Goal: Transaction & Acquisition: Purchase product/service

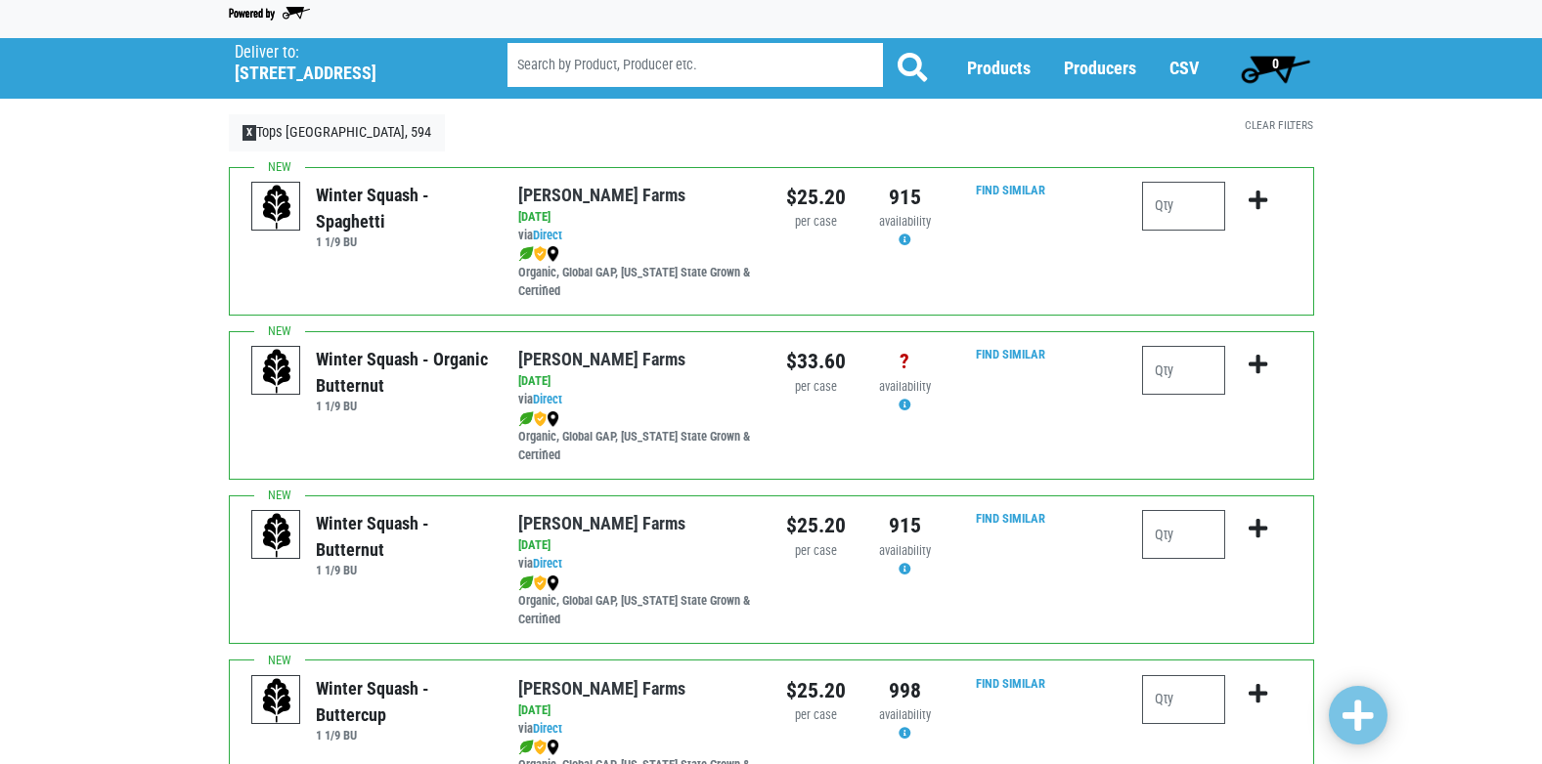
scroll to position [98, 0]
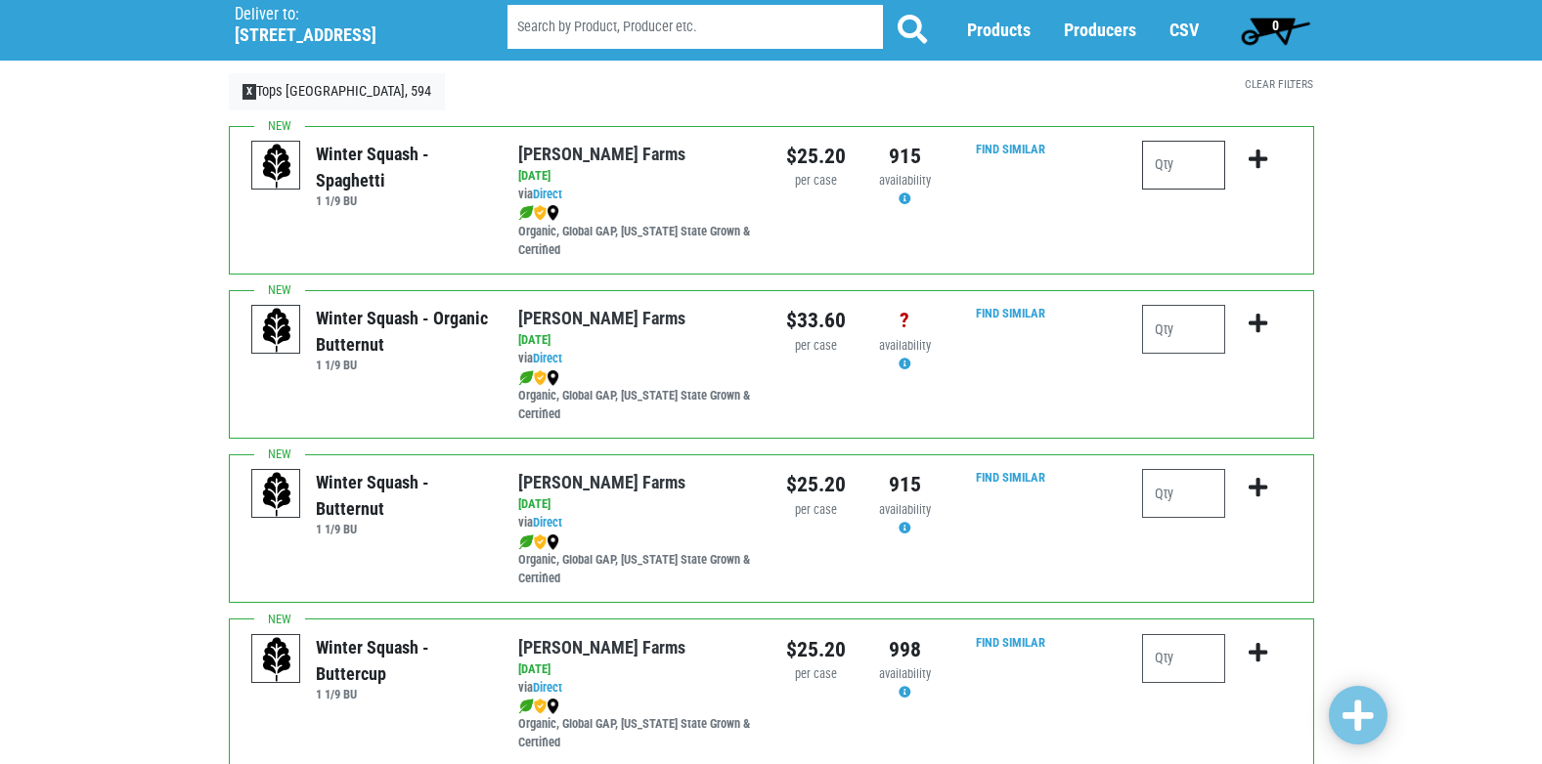
click at [1171, 160] on input "number" at bounding box center [1183, 165] width 83 height 49
type input "1"
click at [1265, 164] on icon "submit" at bounding box center [1257, 160] width 19 height 22
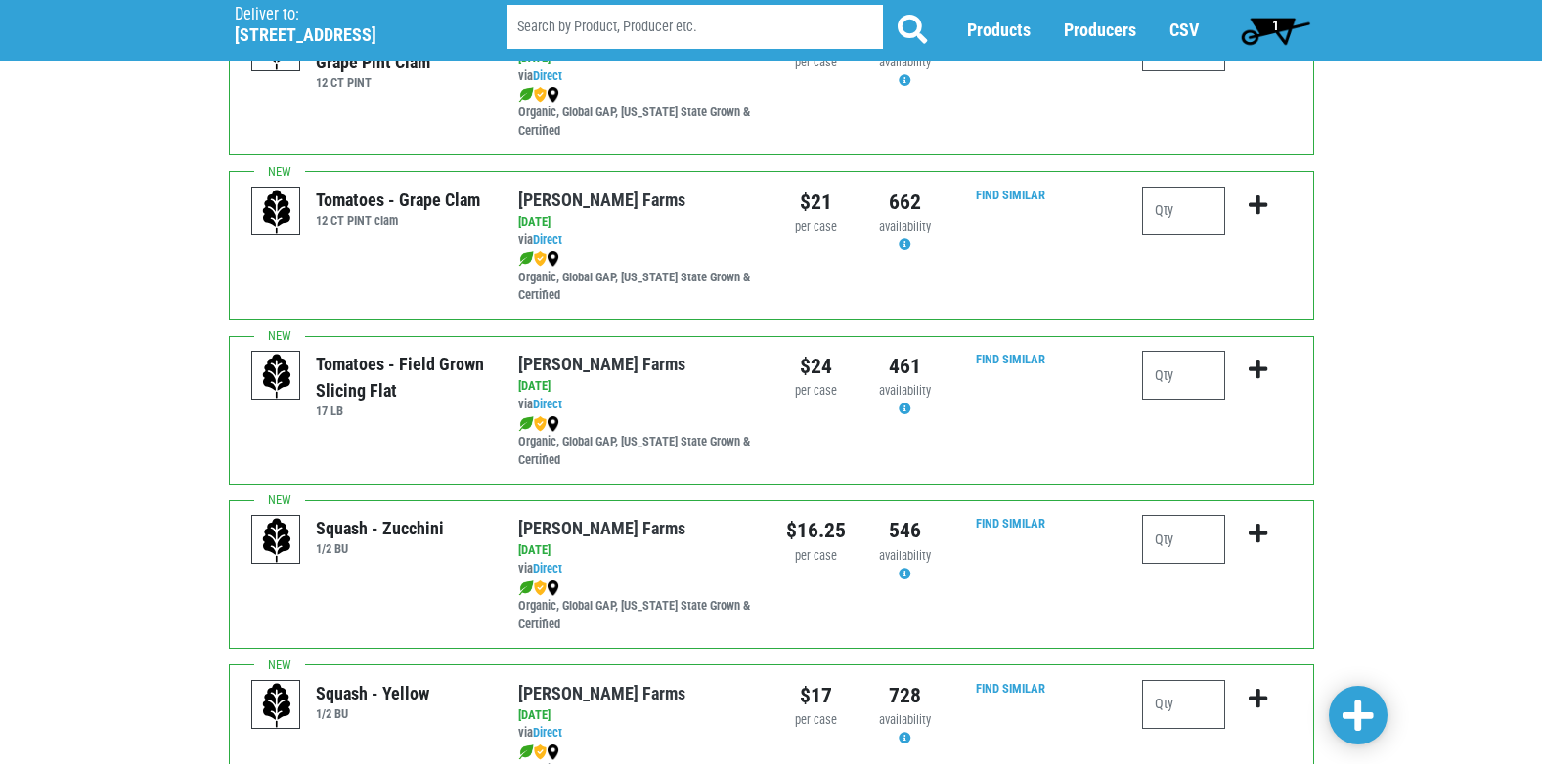
scroll to position [1369, 0]
click at [1173, 370] on input "number" at bounding box center [1183, 374] width 83 height 49
type input "2"
click at [1257, 370] on icon "submit" at bounding box center [1257, 369] width 19 height 22
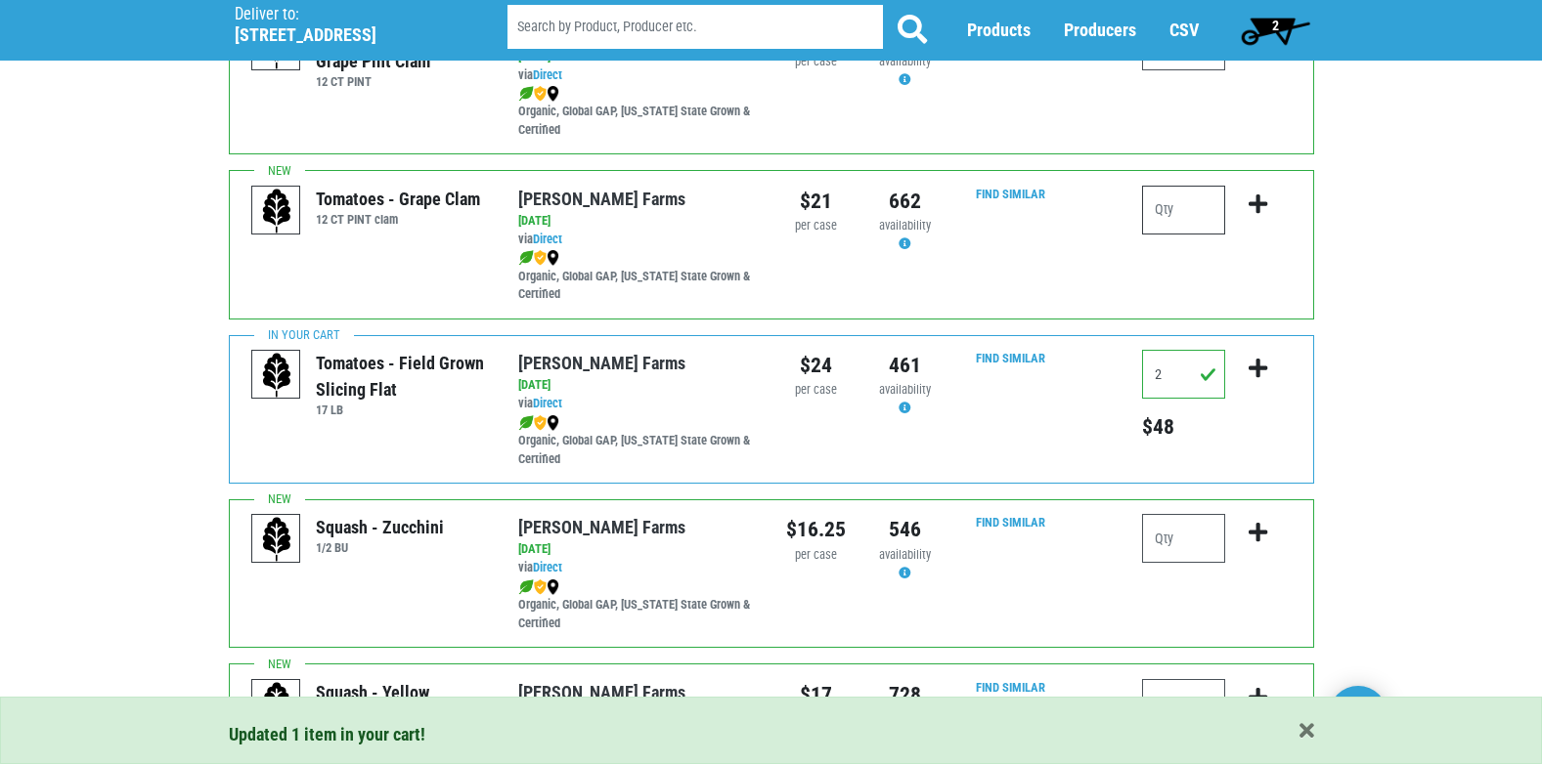
click at [1174, 220] on input "number" at bounding box center [1183, 210] width 83 height 49
type input "1"
click at [1262, 204] on icon "submit" at bounding box center [1257, 205] width 19 height 22
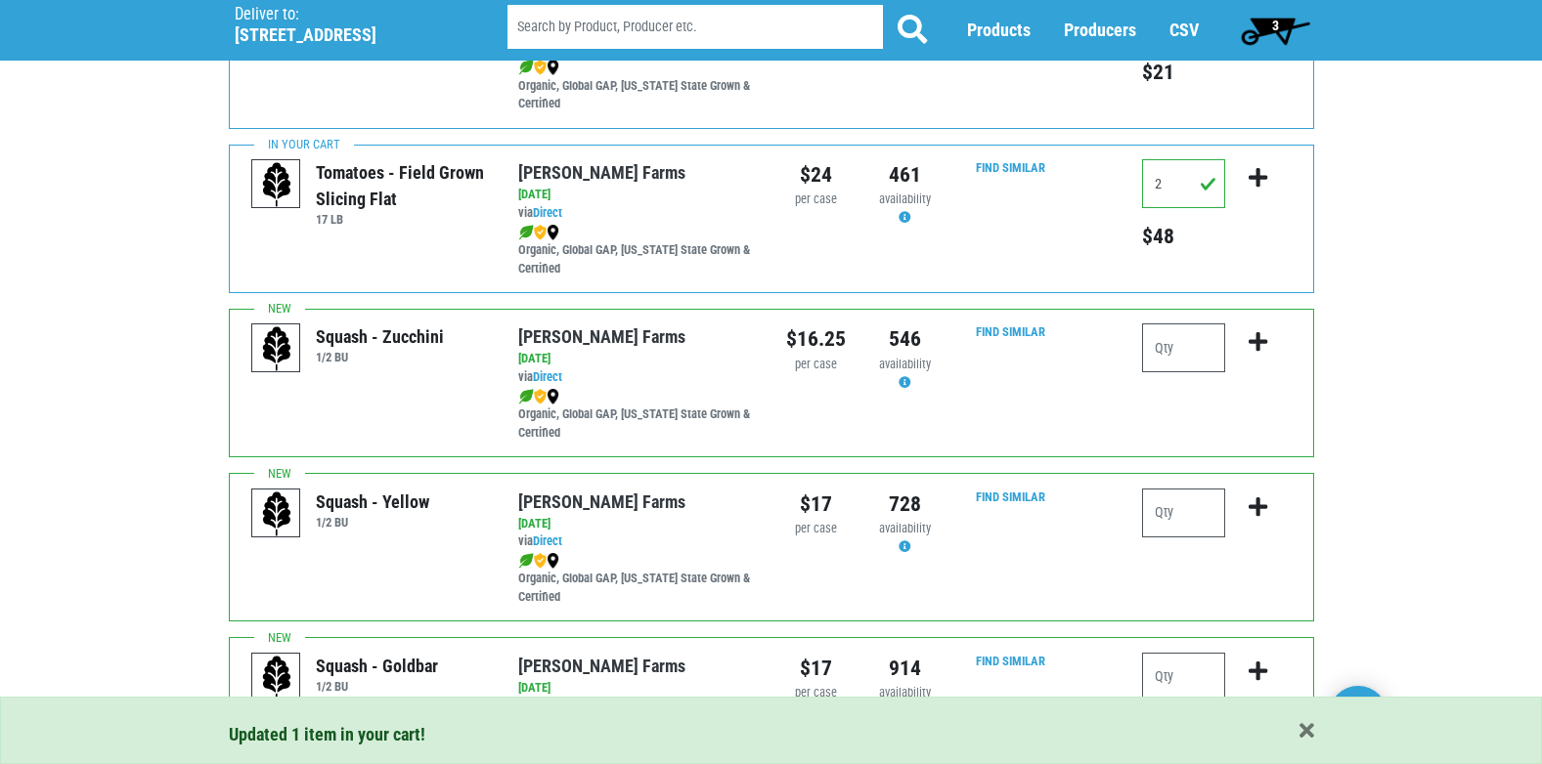
scroll to position [1564, 0]
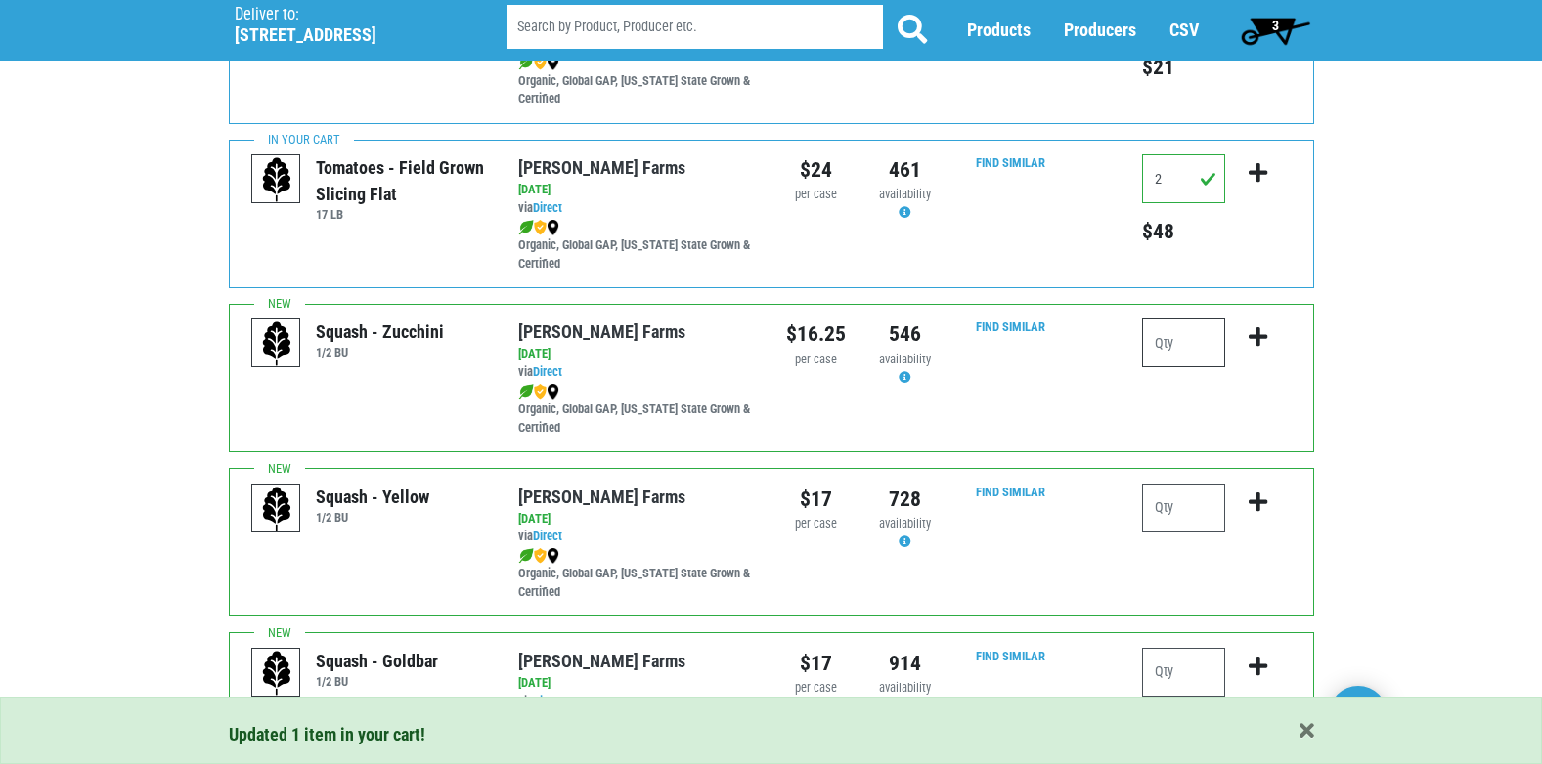
click at [1177, 364] on input "number" at bounding box center [1183, 343] width 83 height 49
type input "2"
click at [1261, 336] on icon "submit" at bounding box center [1257, 337] width 19 height 22
click at [1204, 351] on input "2" at bounding box center [1183, 343] width 83 height 49
type input "1"
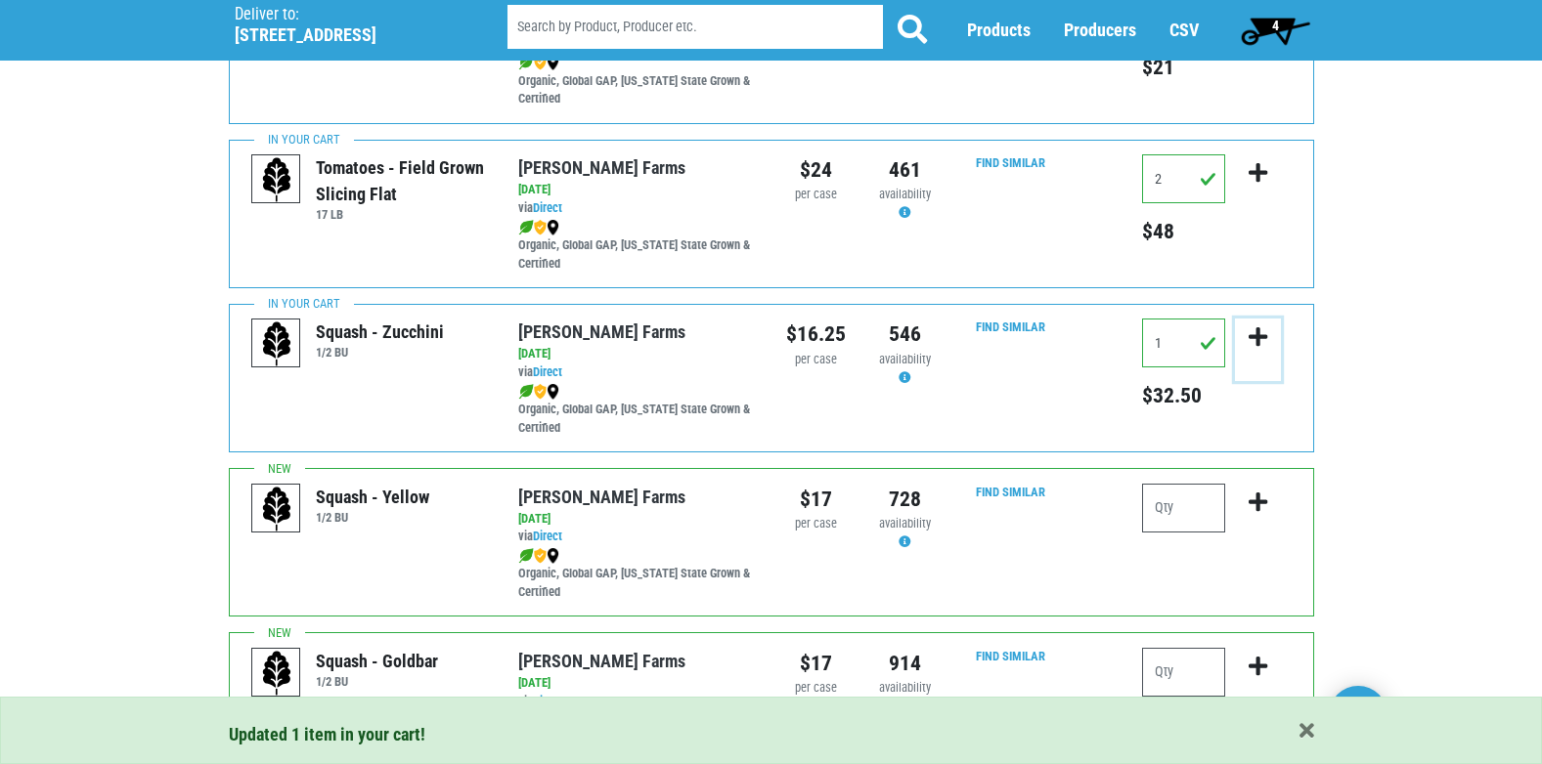
click at [1252, 342] on icon "submit" at bounding box center [1257, 337] width 19 height 22
click at [1199, 511] on input "number" at bounding box center [1183, 508] width 83 height 49
type input "1"
click at [1260, 501] on icon "submit" at bounding box center [1257, 503] width 19 height 22
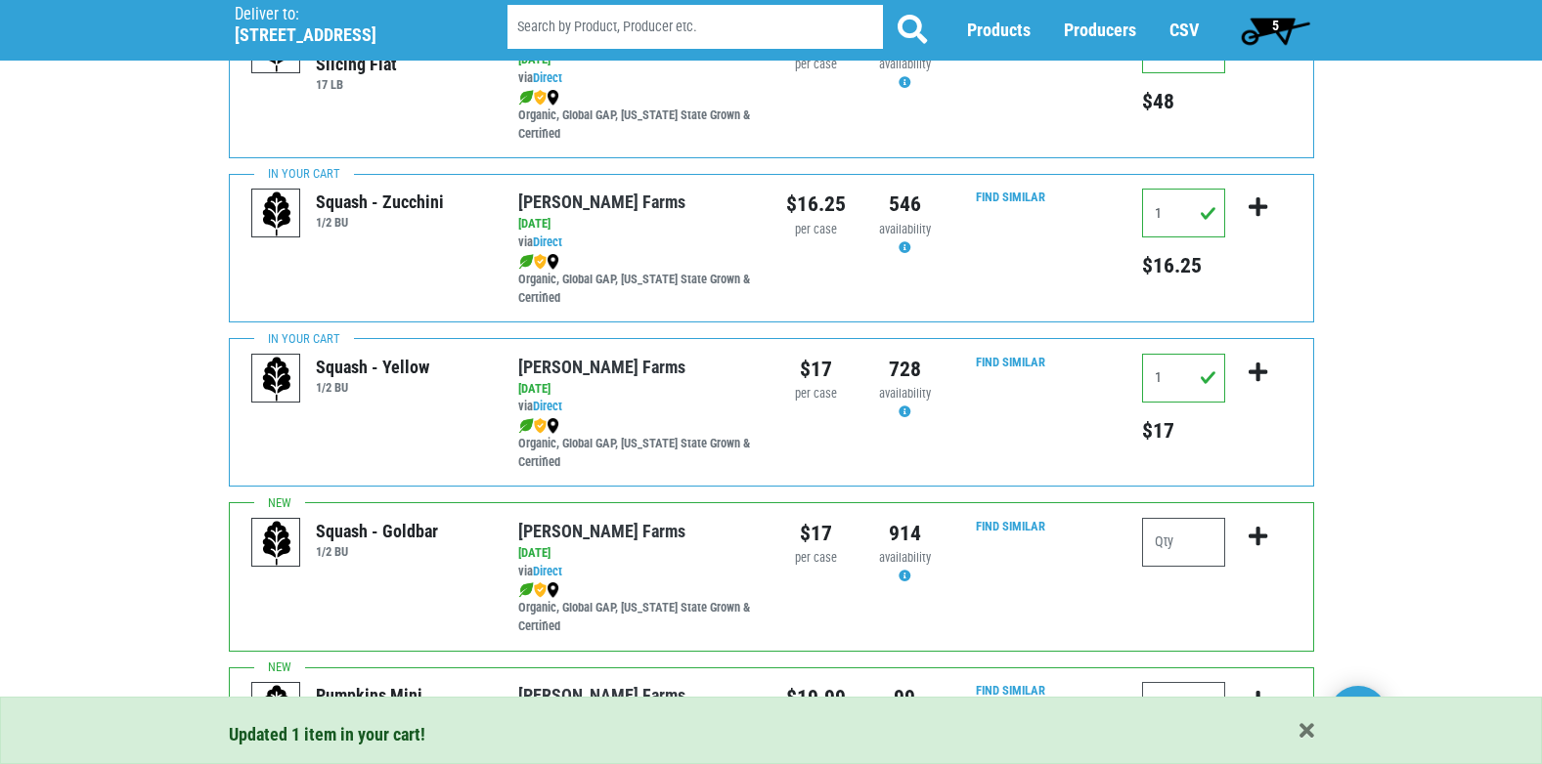
scroll to position [1760, 0]
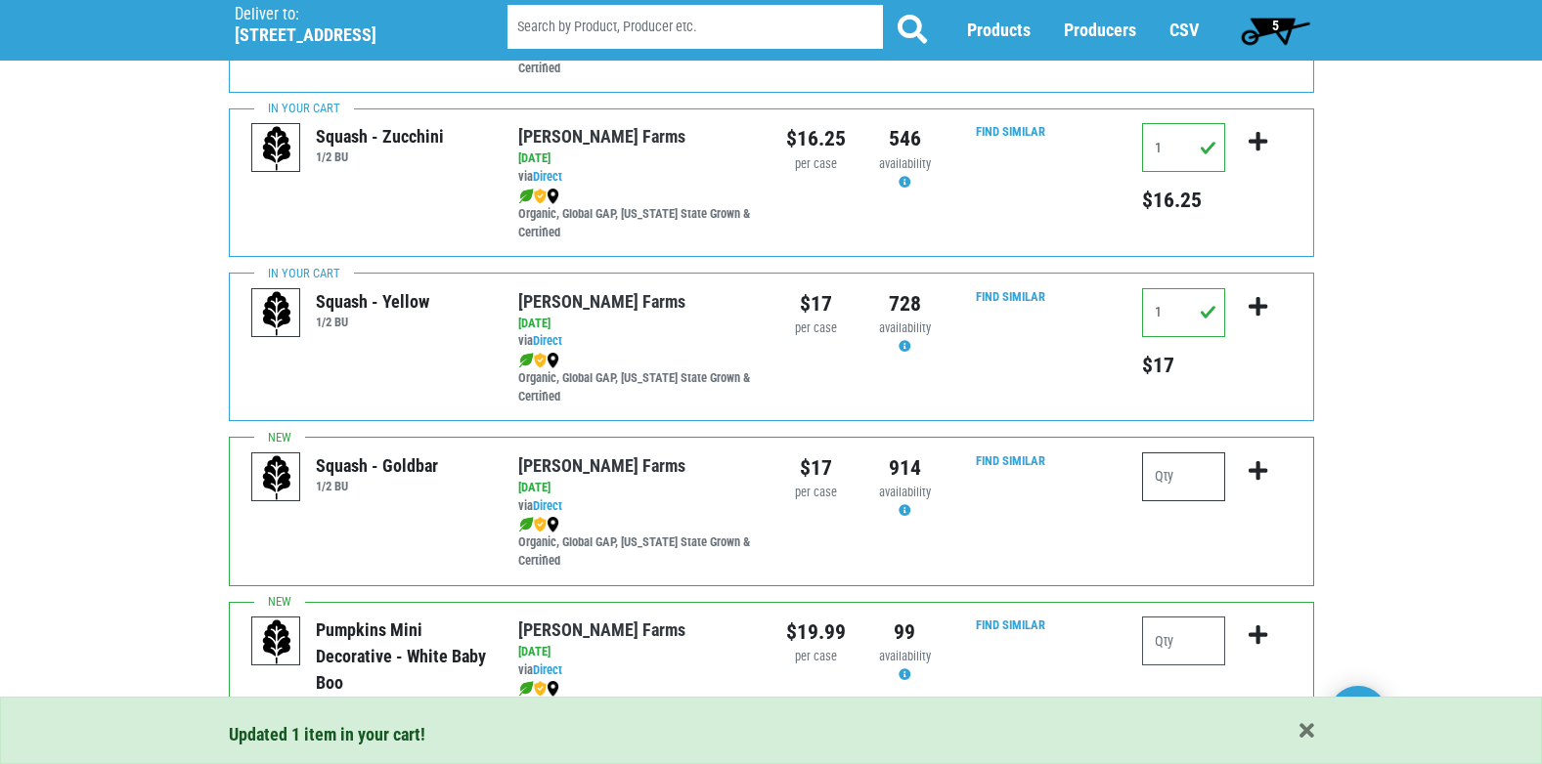
click at [1182, 481] on input "number" at bounding box center [1183, 477] width 83 height 49
type input "1"
click at [1248, 476] on button "submit" at bounding box center [1258, 484] width 46 height 62
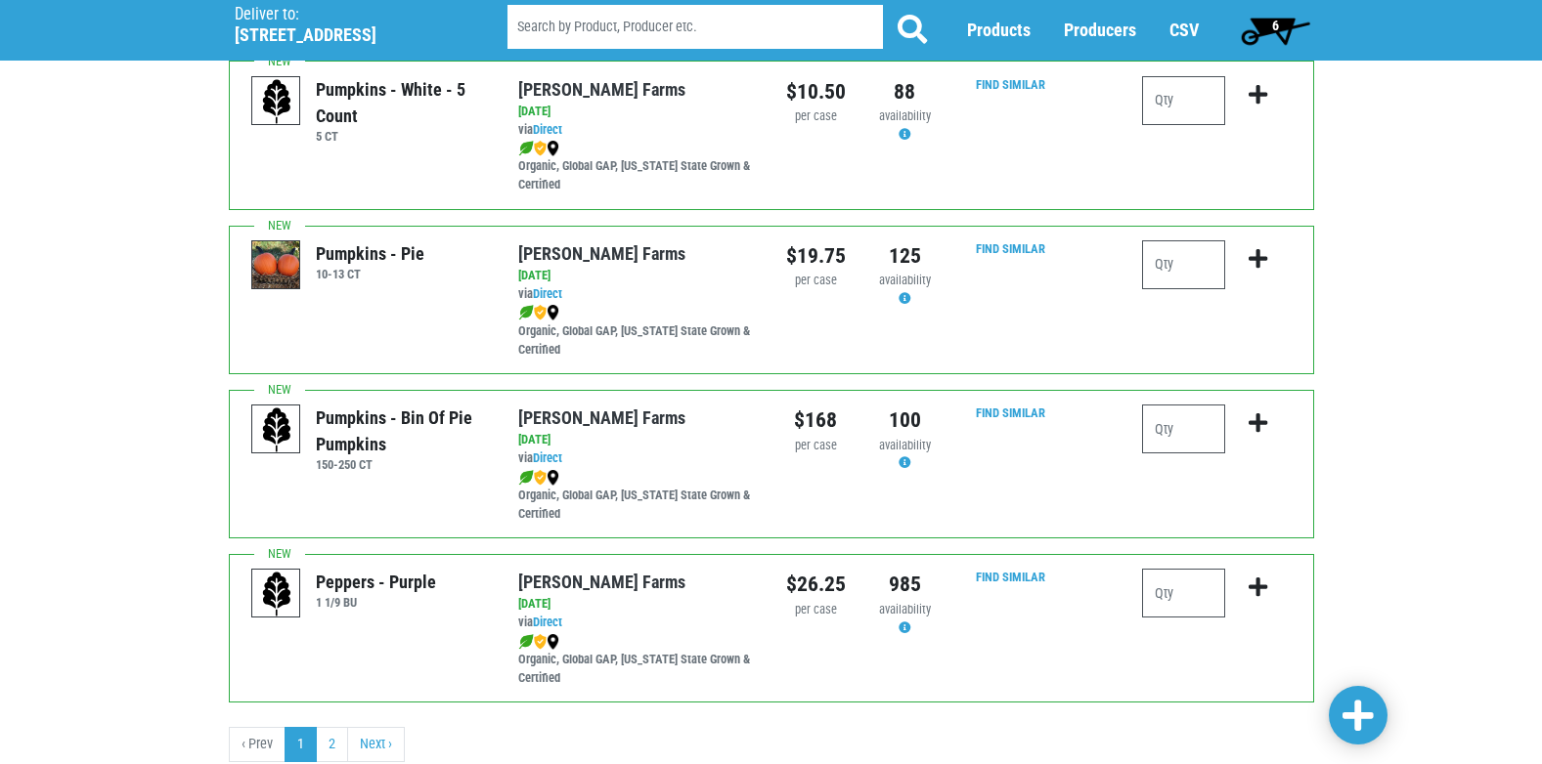
scroll to position [2835, 0]
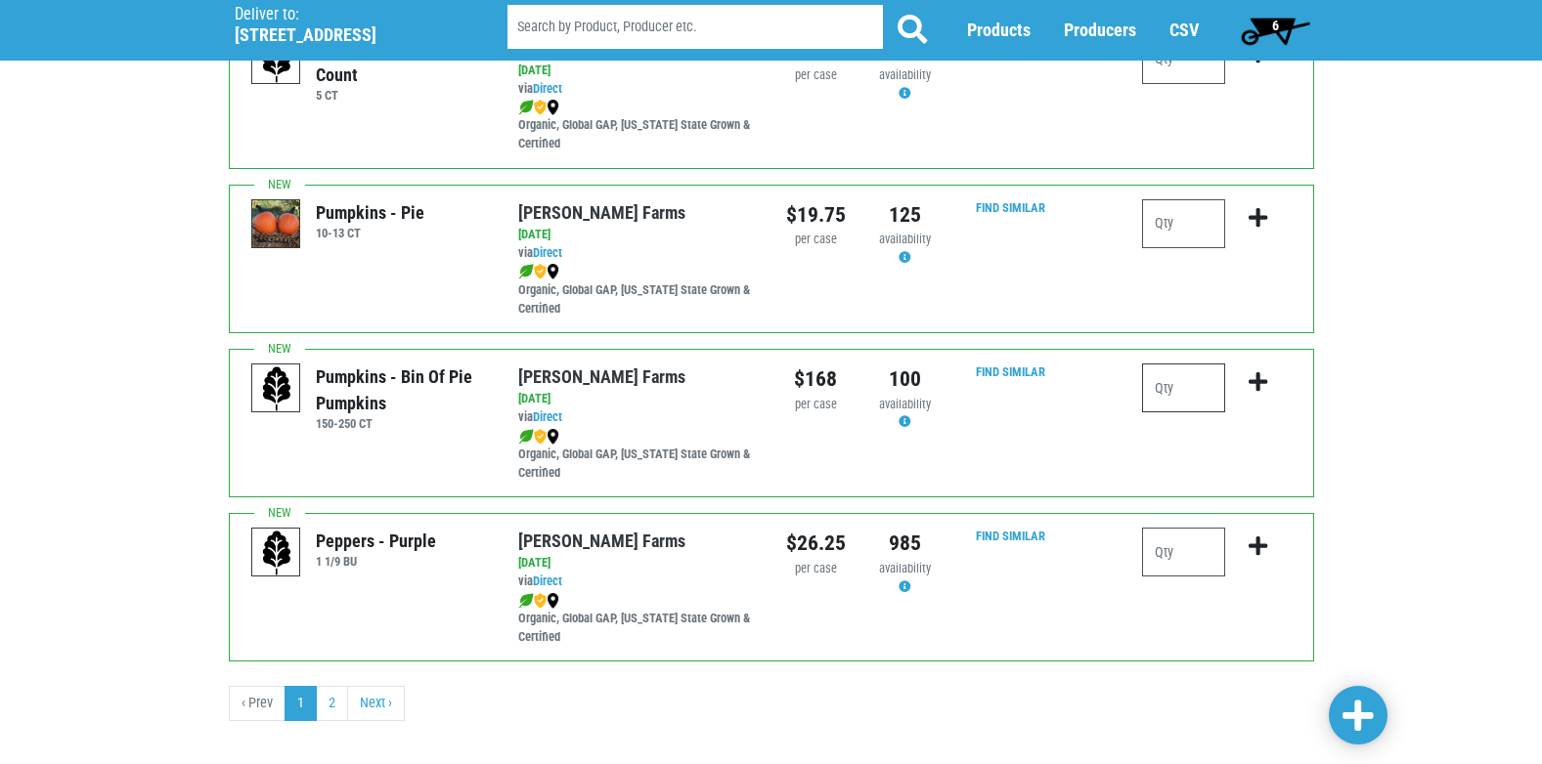
click at [1149, 384] on input "number" at bounding box center [1183, 388] width 83 height 49
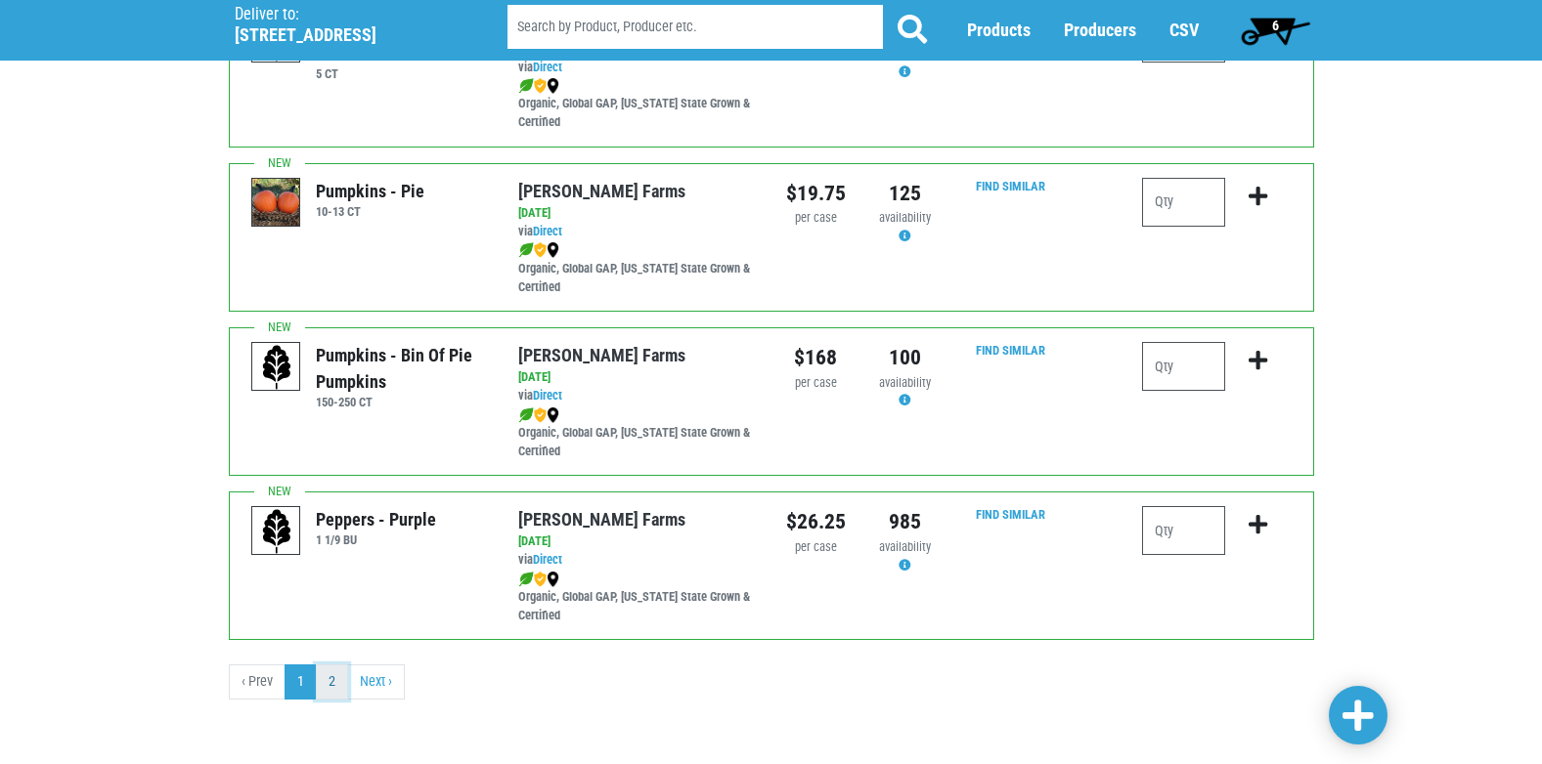
click at [334, 678] on link "2" at bounding box center [332, 682] width 32 height 35
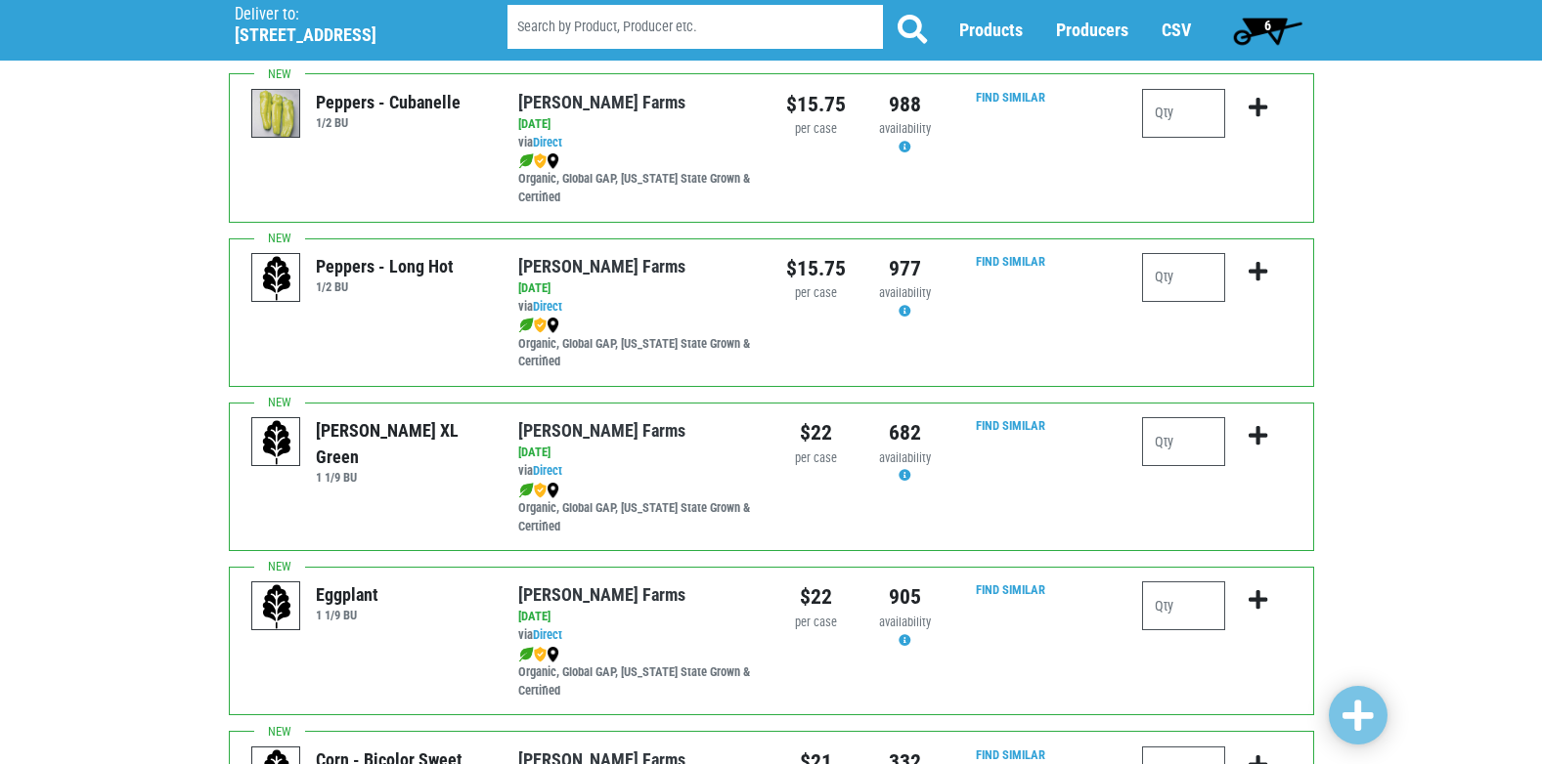
scroll to position [684, 0]
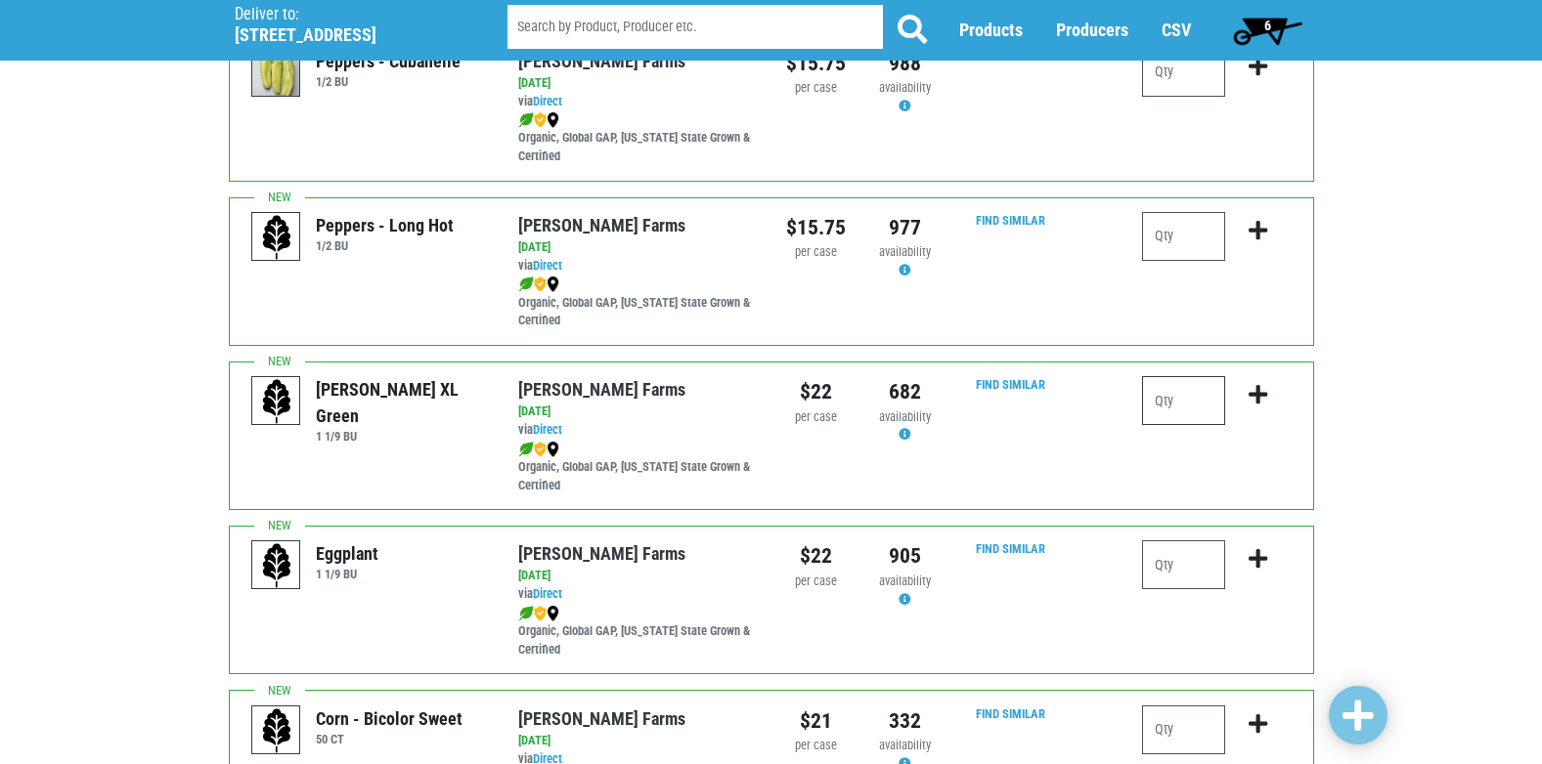
click at [1171, 391] on input "number" at bounding box center [1183, 400] width 83 height 49
type input "1"
click at [1263, 391] on icon "submit" at bounding box center [1257, 395] width 19 height 22
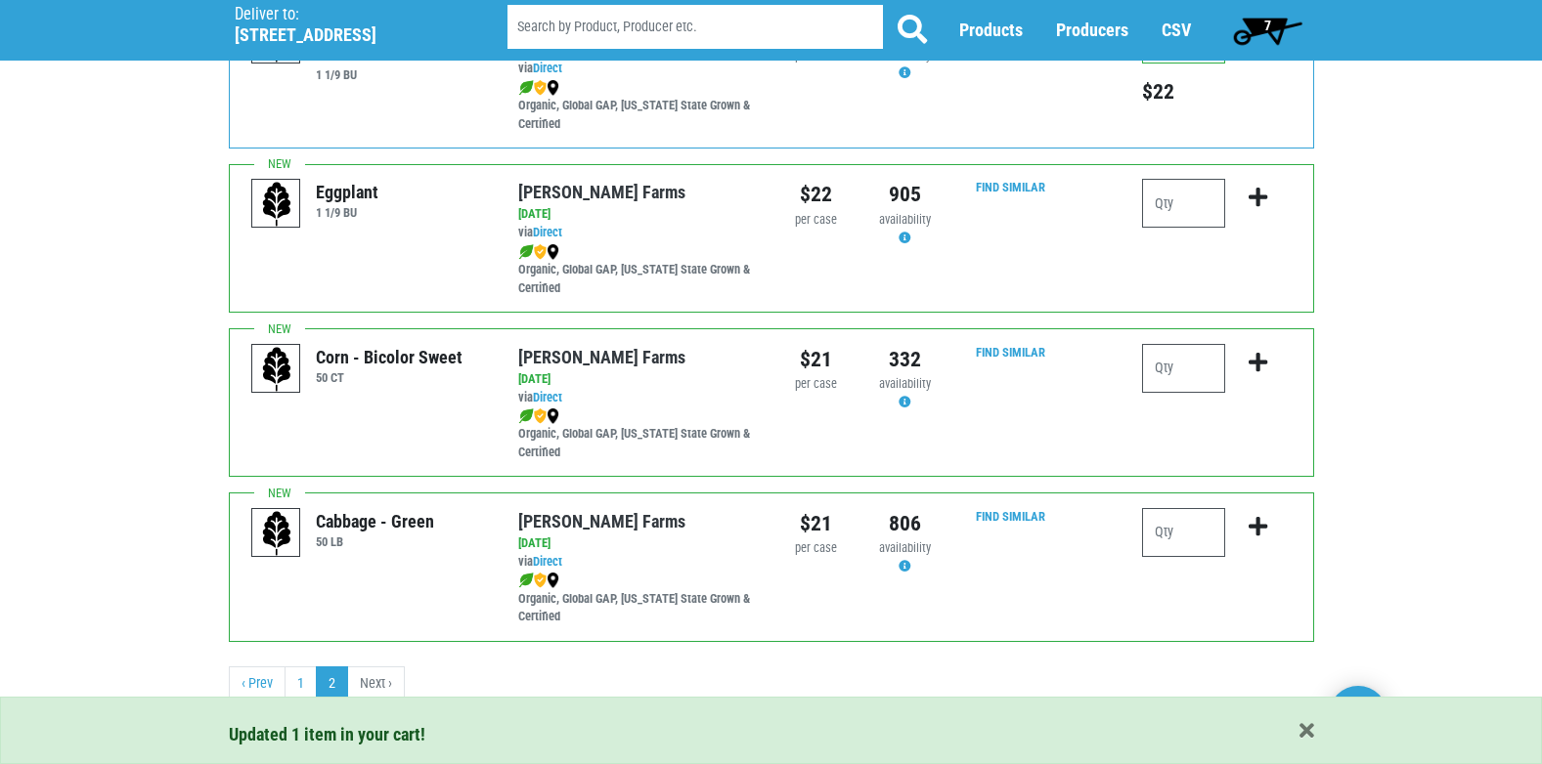
scroll to position [1048, 0]
click at [1169, 368] on input "number" at bounding box center [1183, 366] width 83 height 49
type input "5"
click at [1238, 361] on button "submit" at bounding box center [1258, 373] width 46 height 62
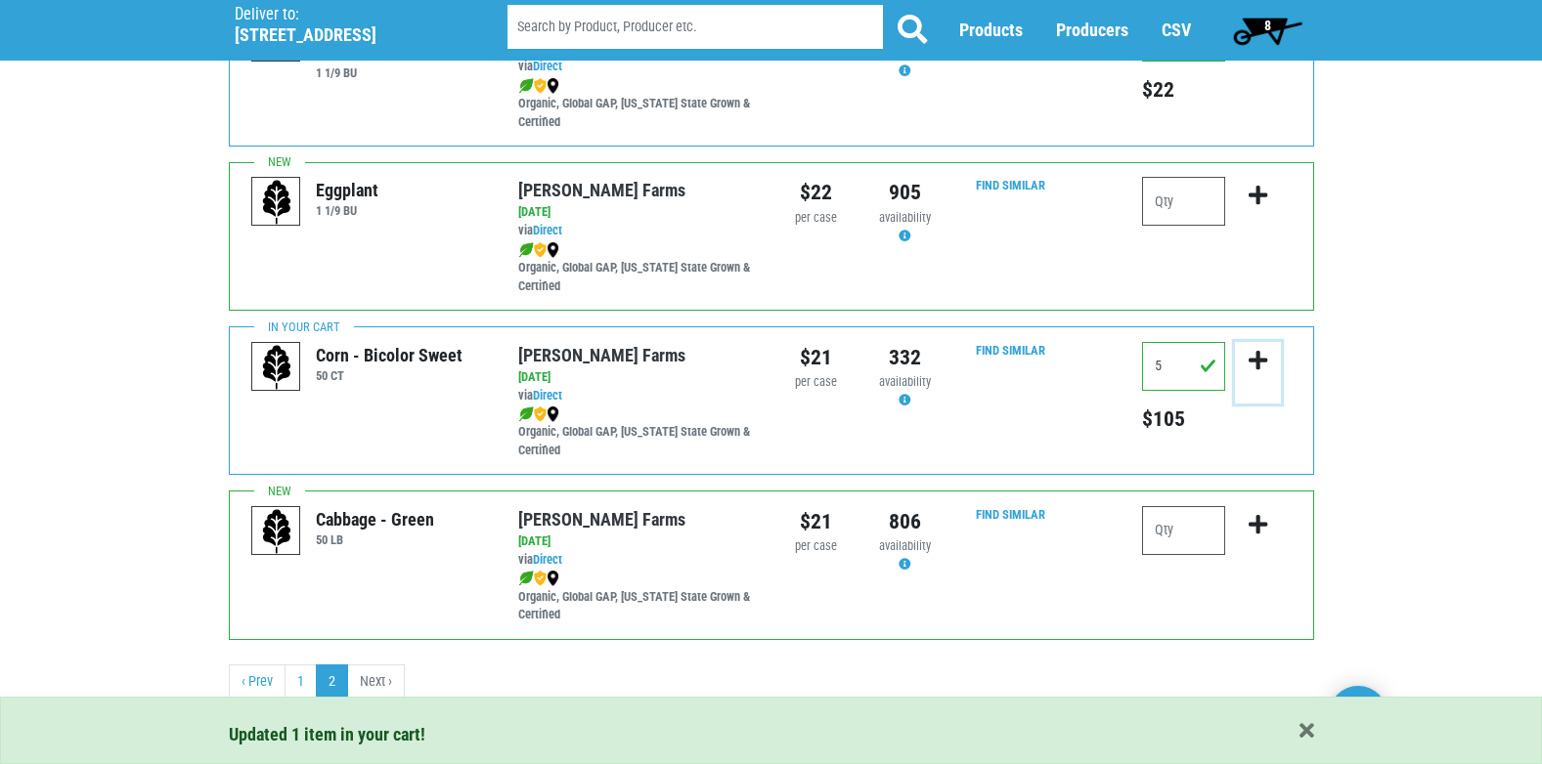
click at [1254, 360] on icon "submit" at bounding box center [1257, 361] width 19 height 22
click at [1176, 517] on input "number" at bounding box center [1183, 530] width 83 height 49
type input "1"
click at [1264, 521] on icon "submit" at bounding box center [1257, 525] width 19 height 22
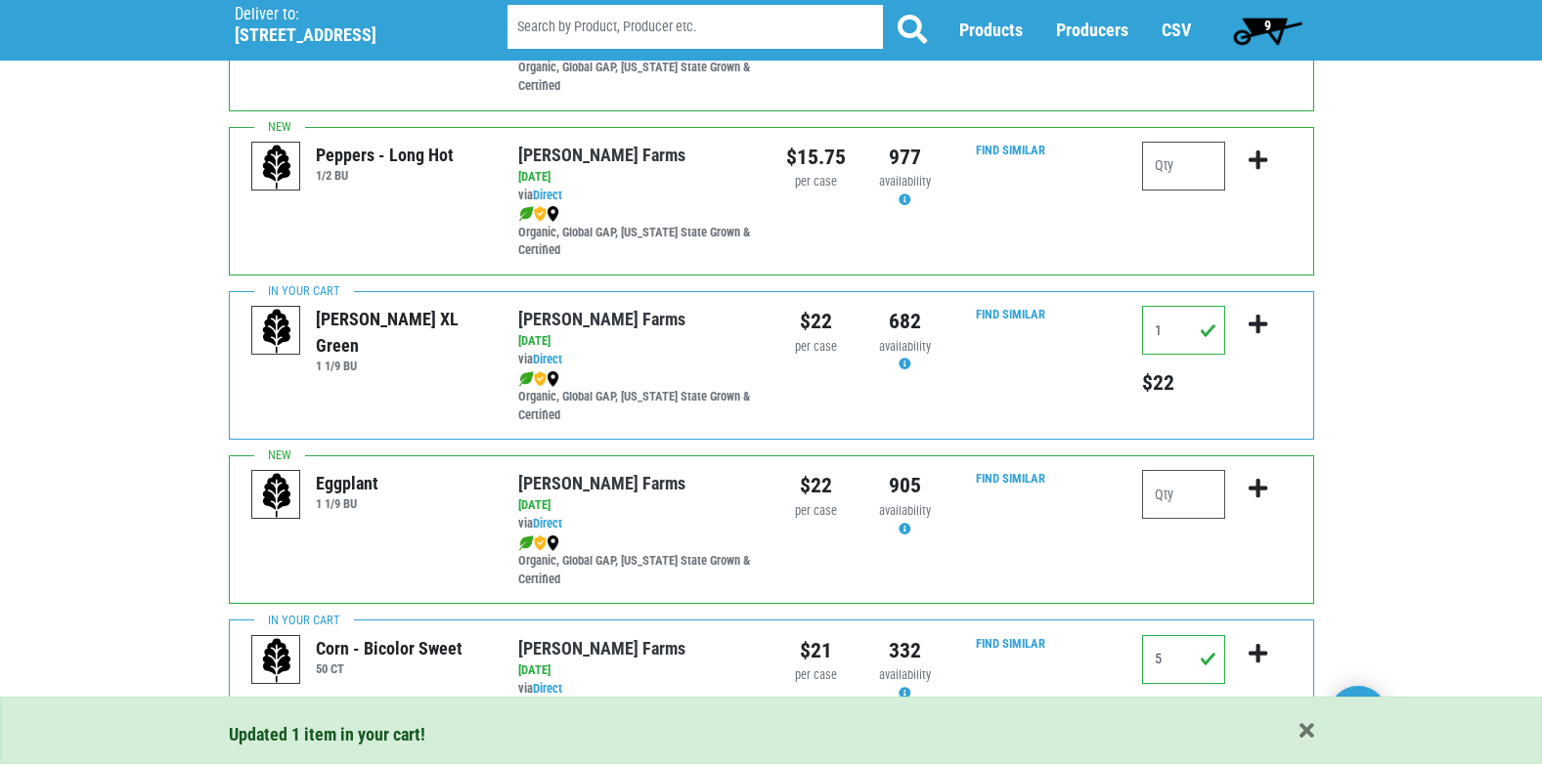
scroll to position [782, 0]
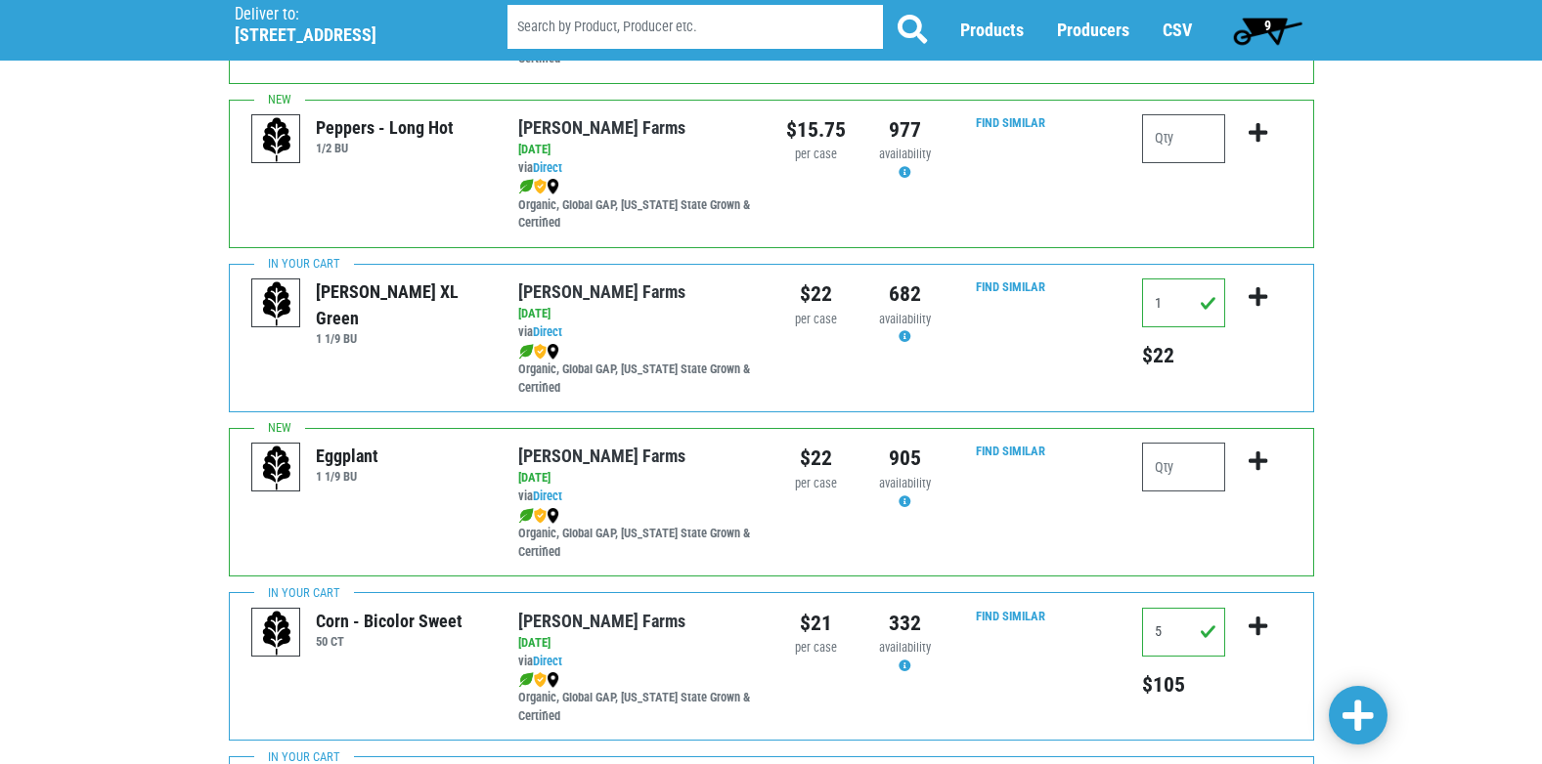
click at [1264, 30] on span "9" at bounding box center [1267, 26] width 7 height 16
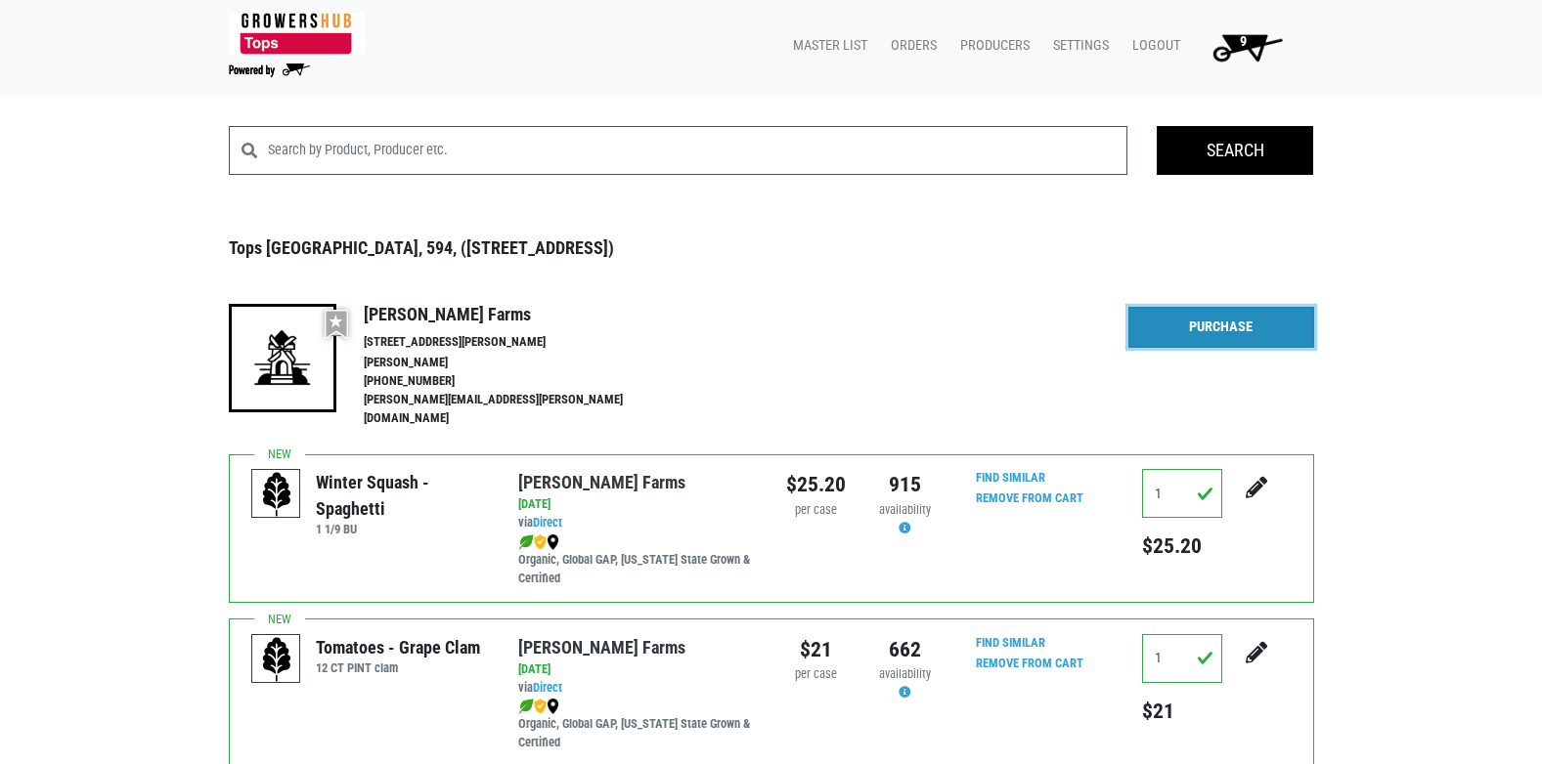
click at [1253, 315] on link "Purchase" at bounding box center [1221, 327] width 186 height 41
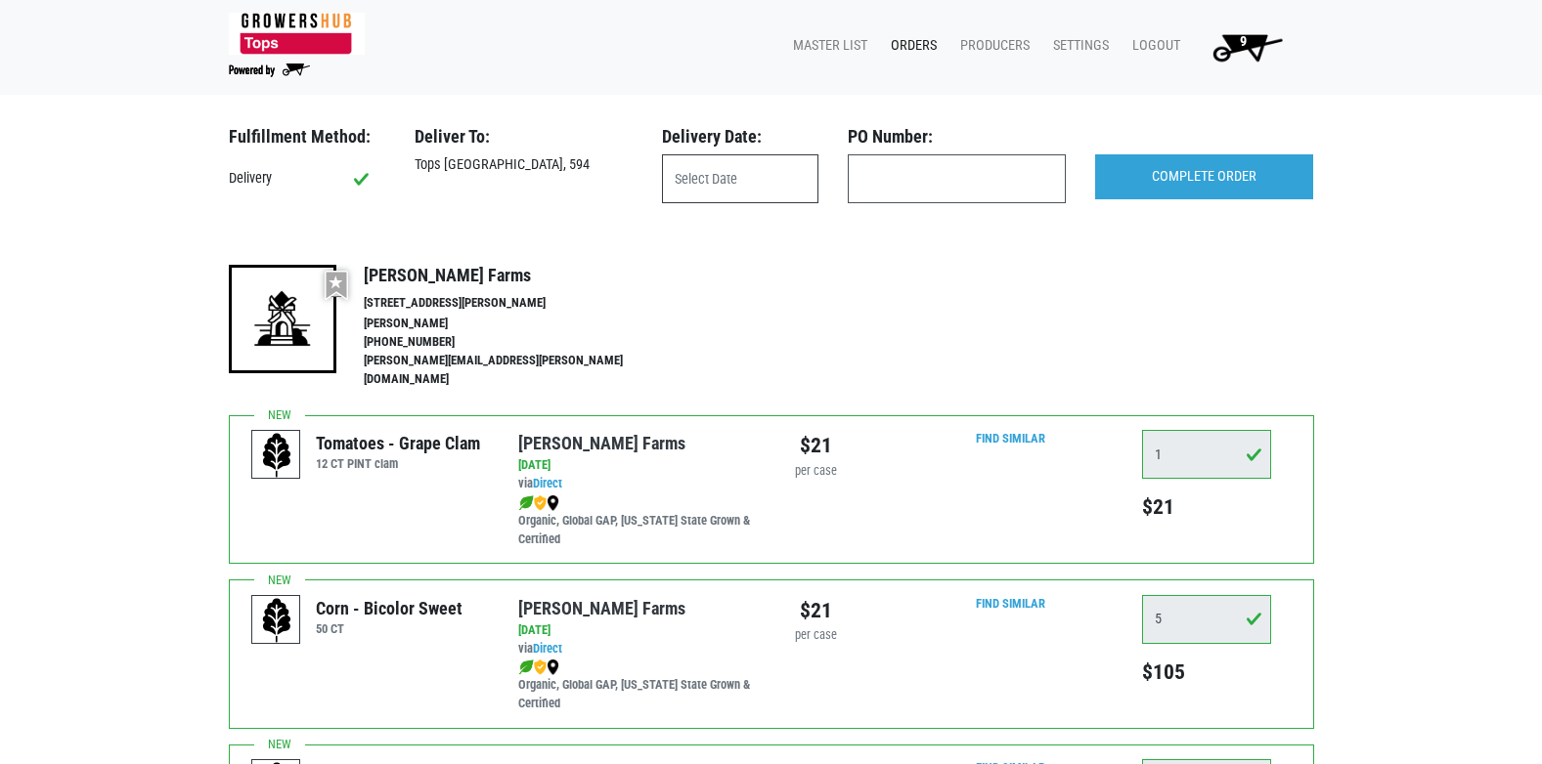
click at [731, 168] on input "text" at bounding box center [740, 178] width 156 height 49
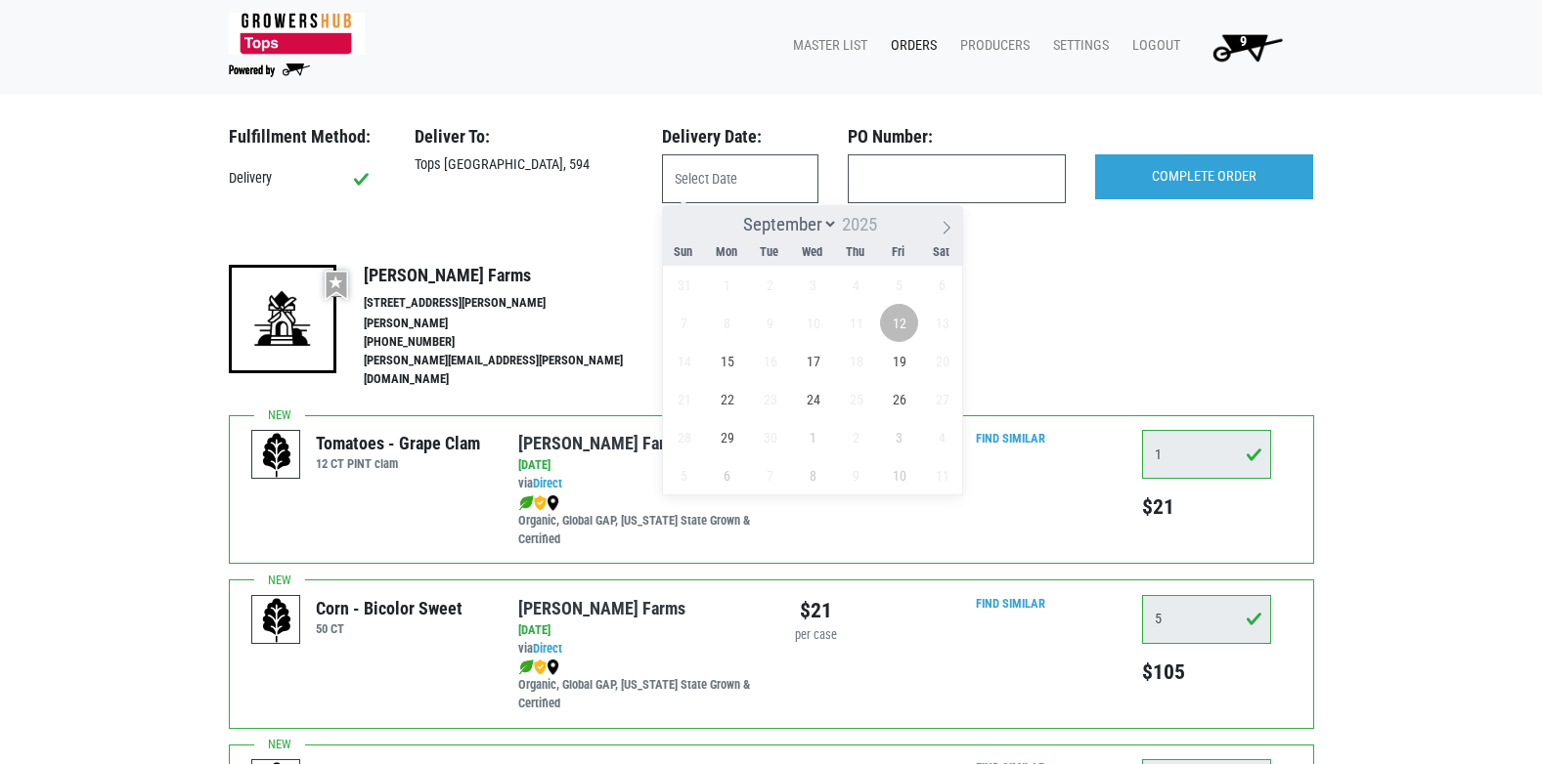
click at [905, 318] on span "12" at bounding box center [899, 323] width 38 height 38
type input "[DATE]"
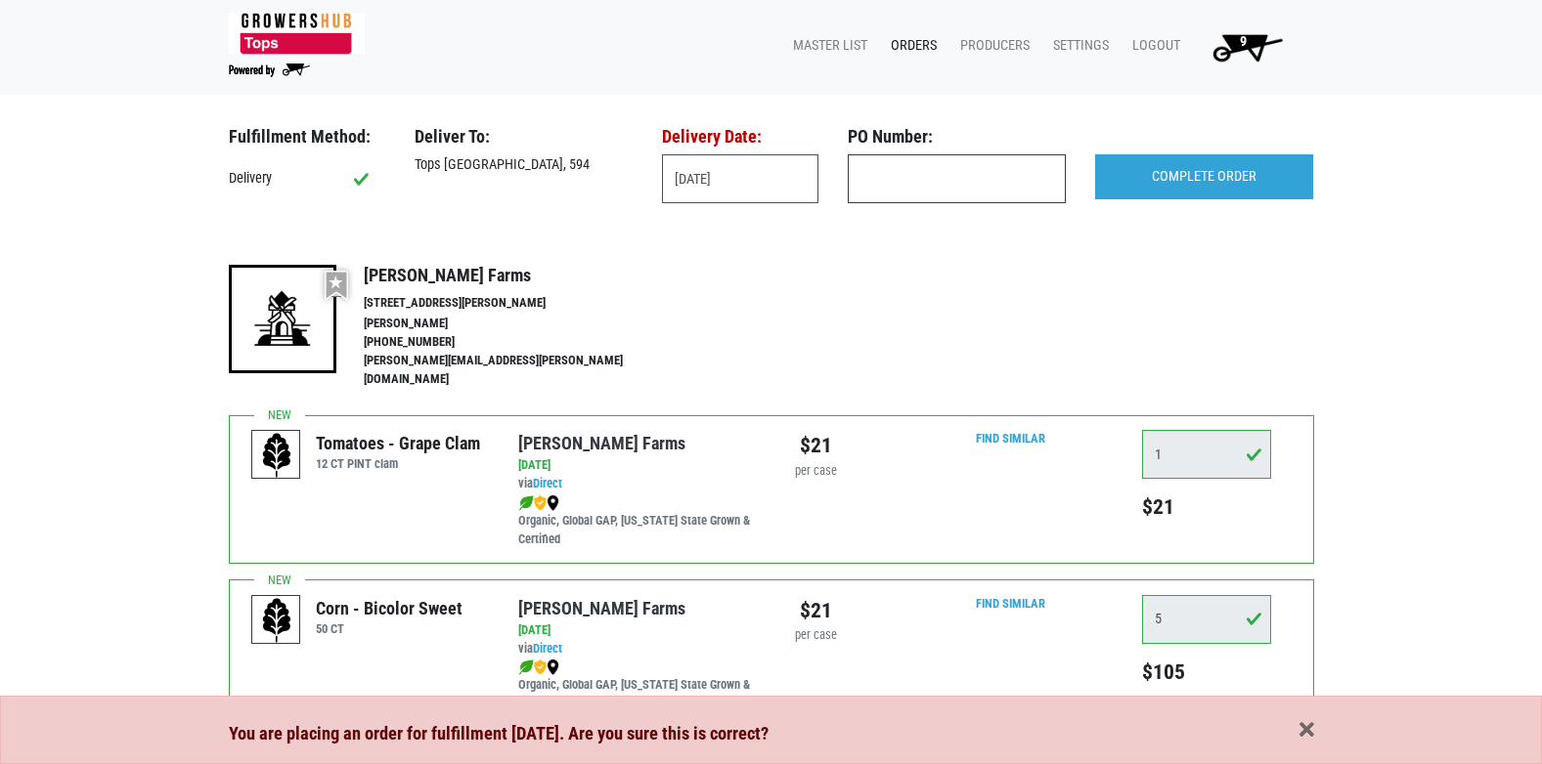
click at [917, 192] on input "text" at bounding box center [957, 178] width 218 height 49
type input "594"
click at [1224, 162] on input "COMPLETE ORDER" at bounding box center [1204, 176] width 218 height 45
